Goal: Register for event/course

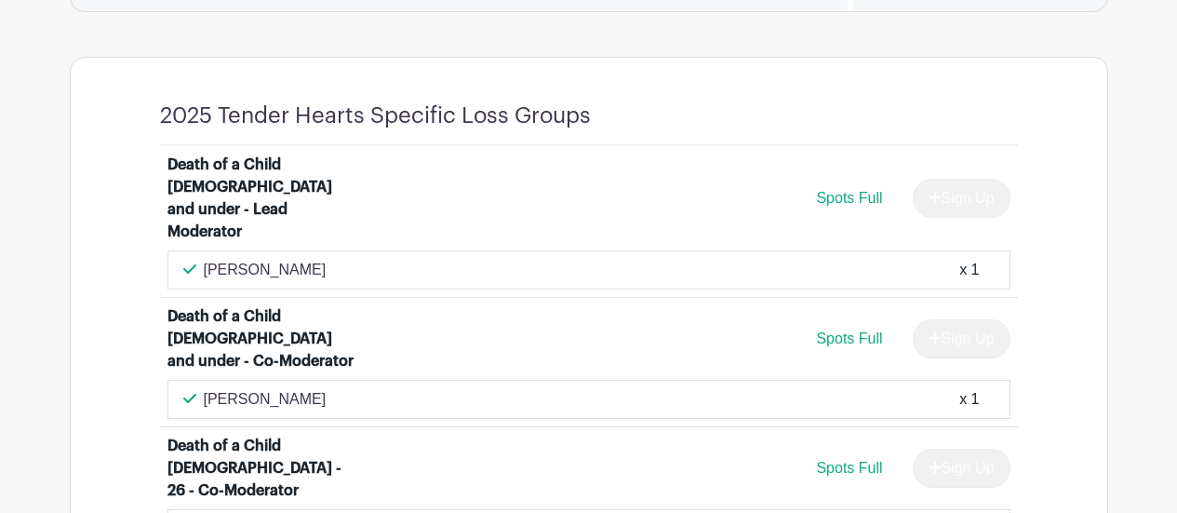
scroll to position [1425, 0]
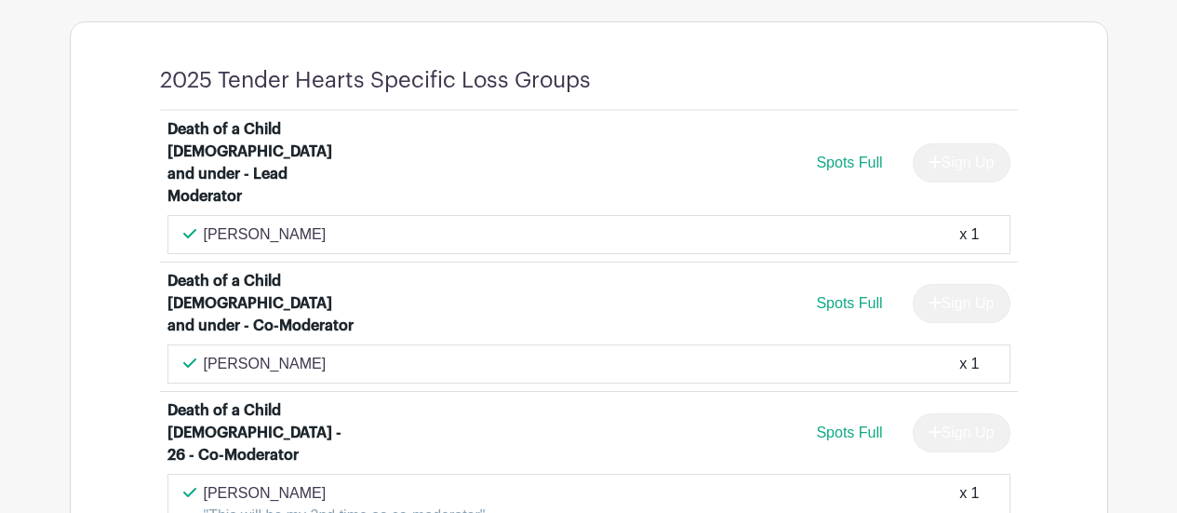
drag, startPoint x: 1180, startPoint y: 51, endPoint x: 1187, endPoint y: 183, distance: 132.3
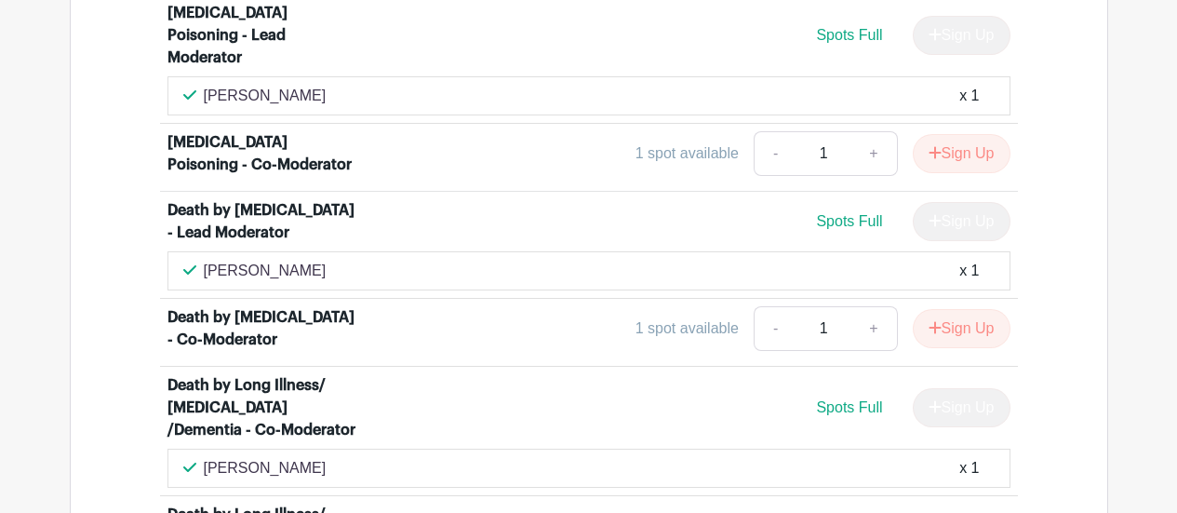
scroll to position [7178, 0]
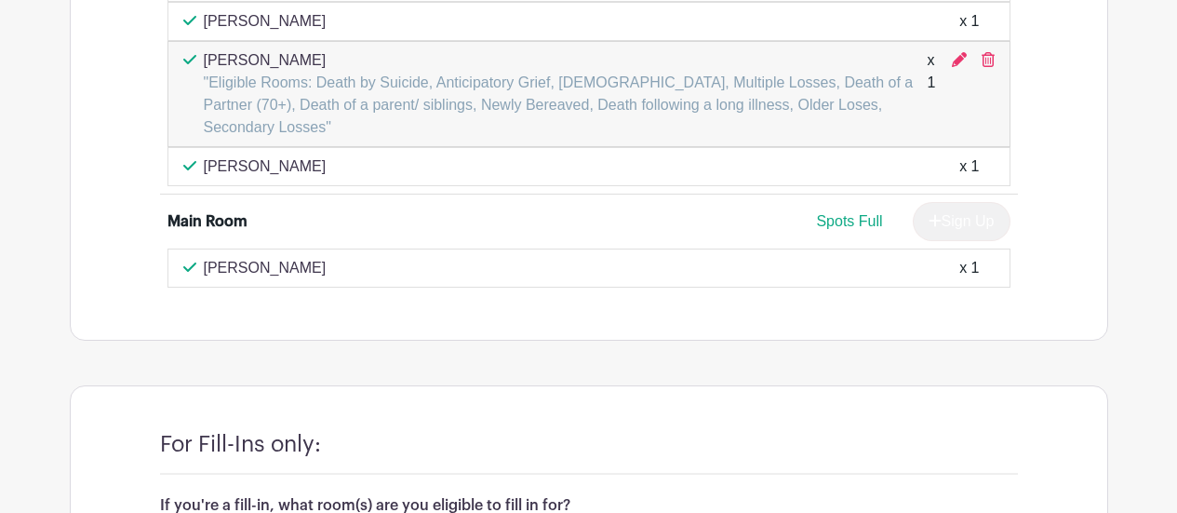
drag, startPoint x: 1171, startPoint y: 475, endPoint x: 1190, endPoint y: 167, distance: 308.6
click at [1069, 386] on turbo-frame "For Fill-Ins only: If you're a fill-in, what room(s) are you eligible to fill i…" at bounding box center [589, 513] width 1037 height 255
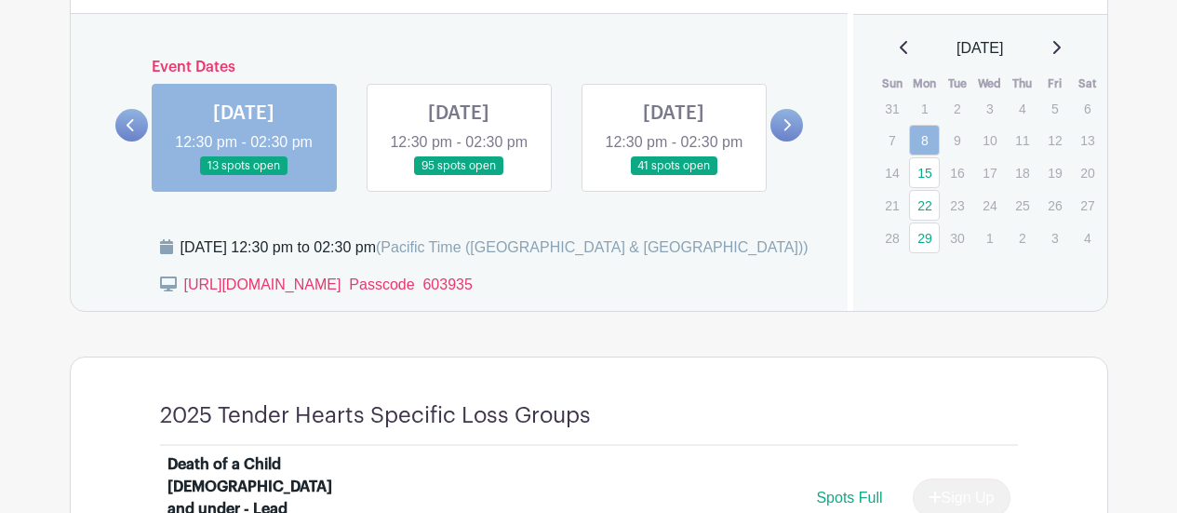
scroll to position [1045, 0]
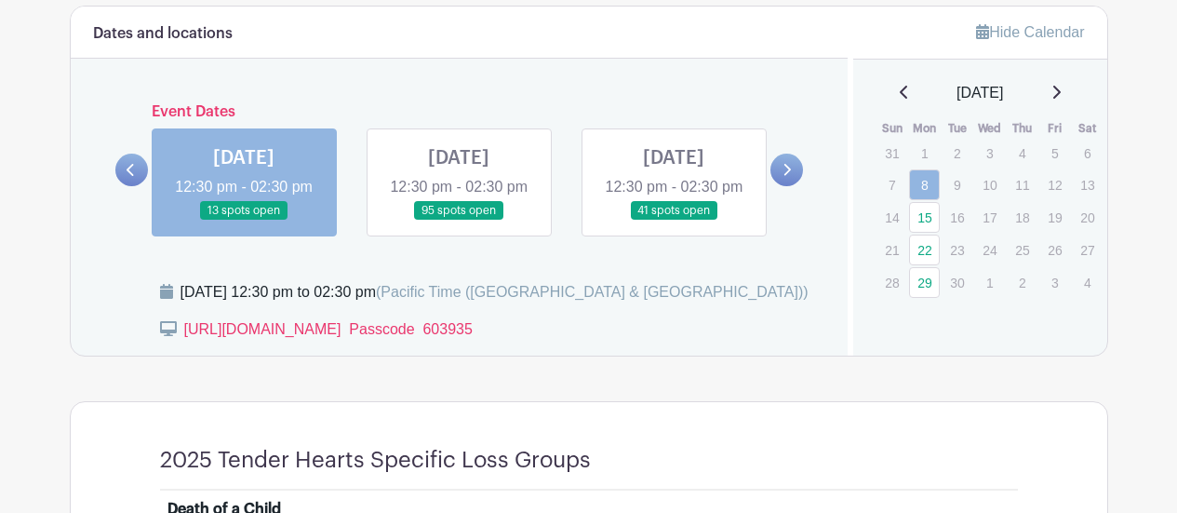
click at [127, 176] on icon at bounding box center [130, 170] width 7 height 12
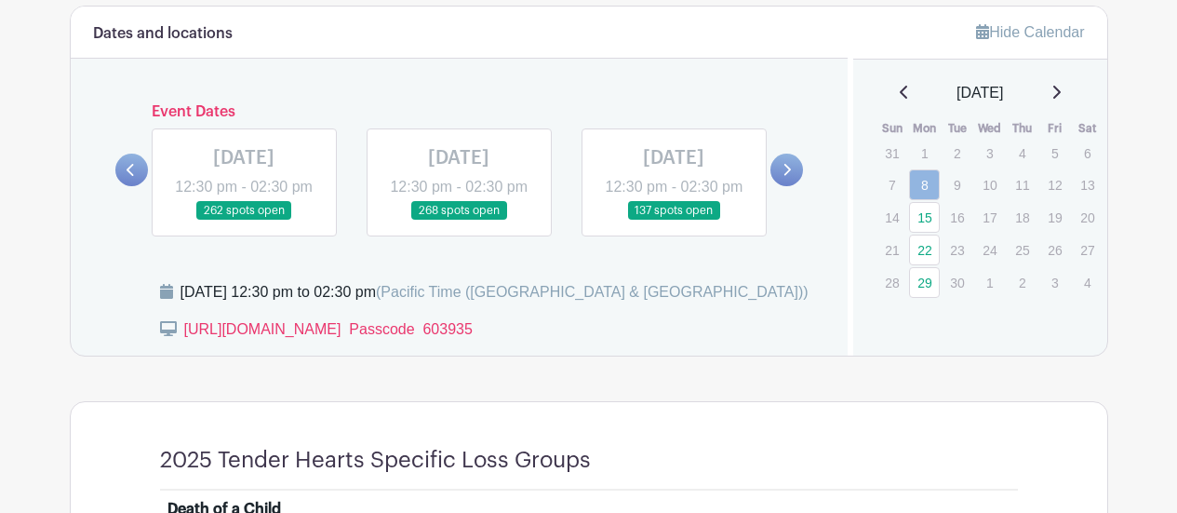
click at [674, 221] on link at bounding box center [674, 221] width 0 height 0
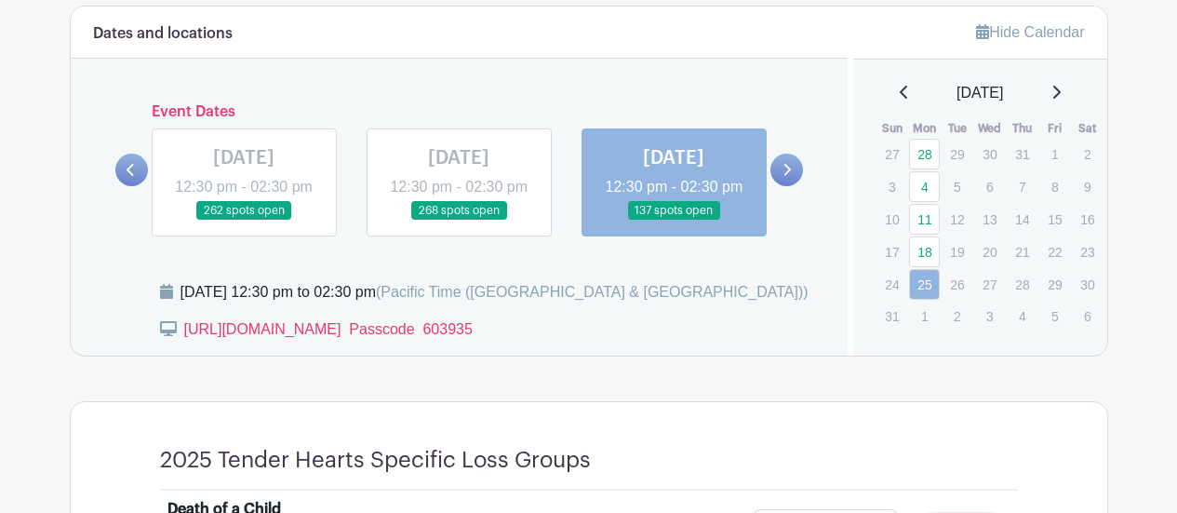
drag, startPoint x: 1174, startPoint y: 75, endPoint x: 1175, endPoint y: 155, distance: 80.0
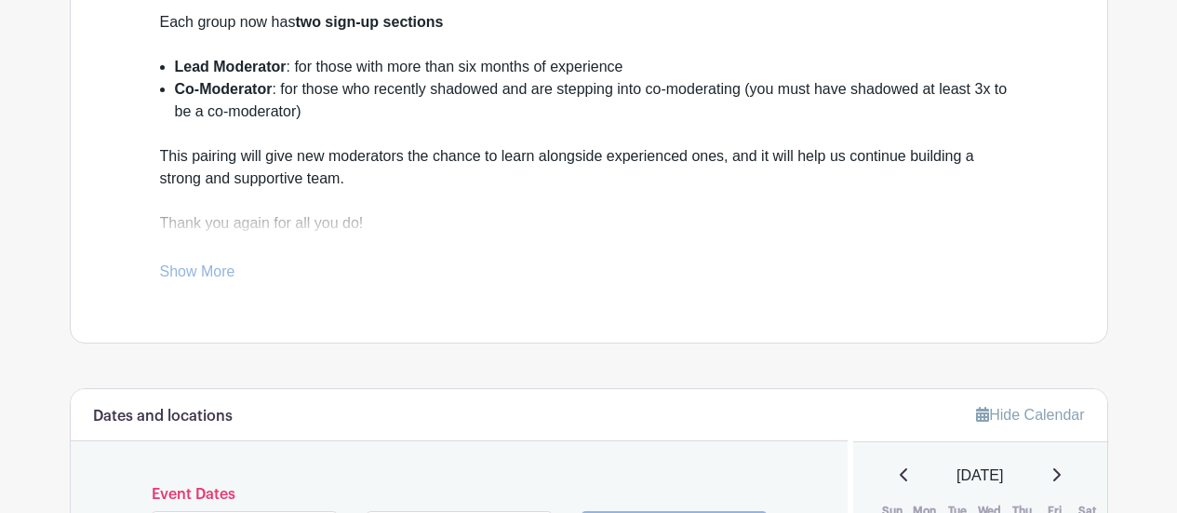
scroll to position [896, 0]
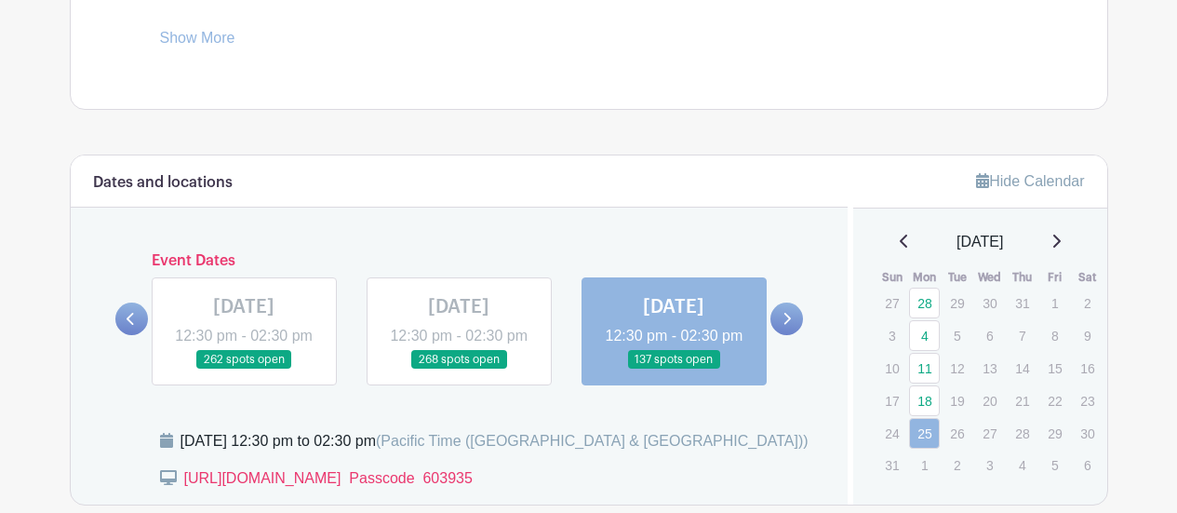
click at [784, 326] on icon at bounding box center [787, 319] width 8 height 14
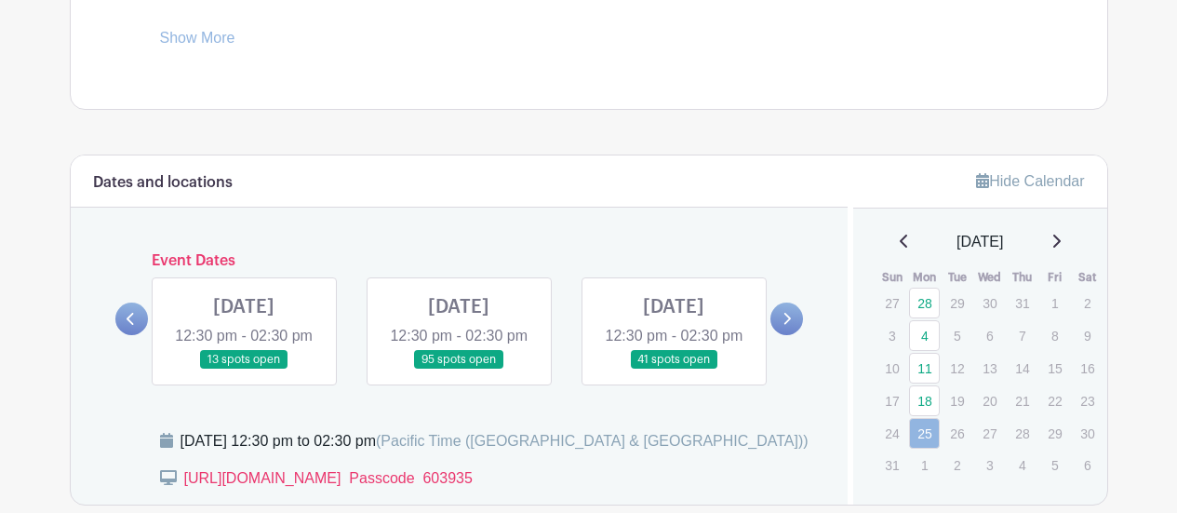
click at [244, 369] on link at bounding box center [244, 369] width 0 height 0
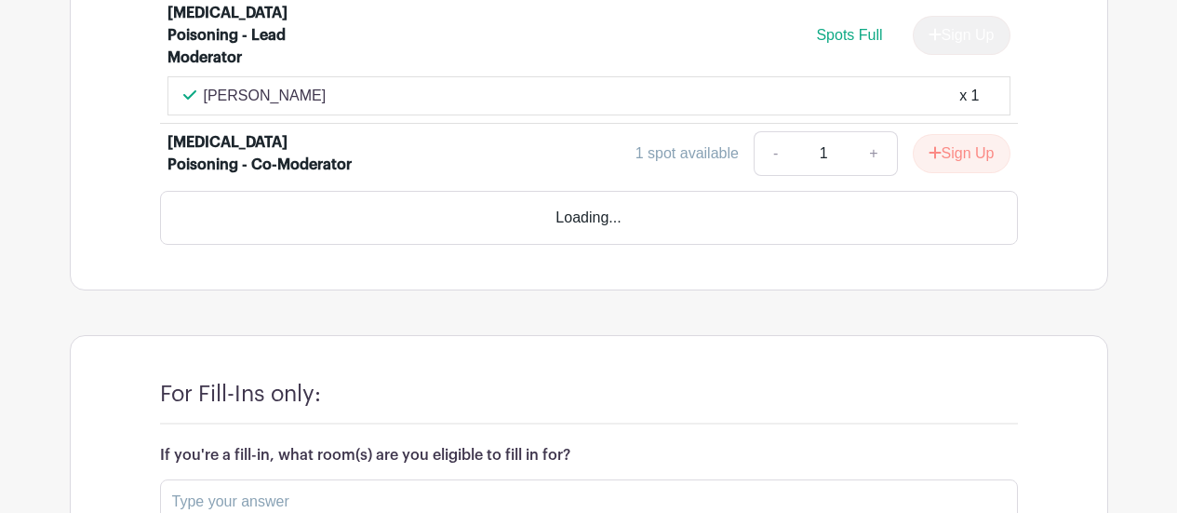
scroll to position [7178, 0]
